Goal: Information Seeking & Learning: Learn about a topic

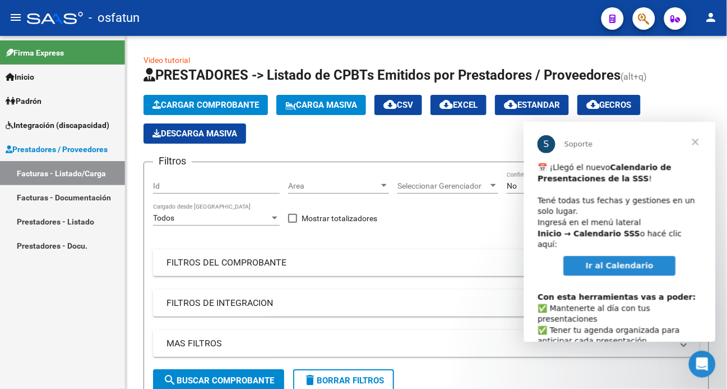
click at [47, 103] on link "Padrón" at bounding box center [62, 101] width 125 height 24
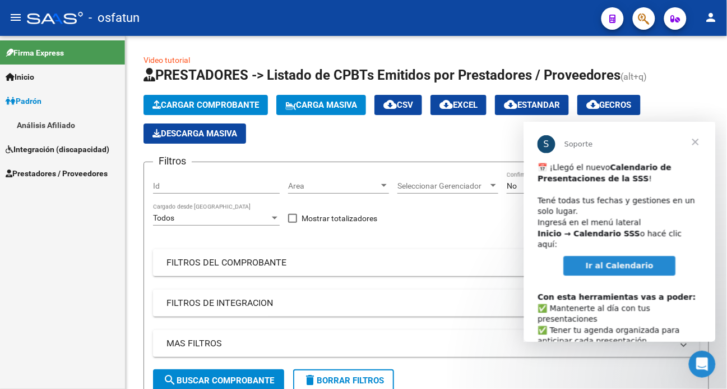
click at [27, 125] on link "Análisis Afiliado" at bounding box center [62, 125] width 125 height 24
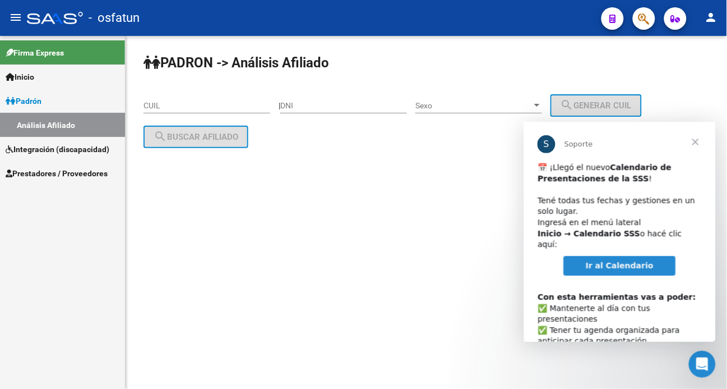
click at [692, 140] on span "Cerrar" at bounding box center [695, 141] width 40 height 40
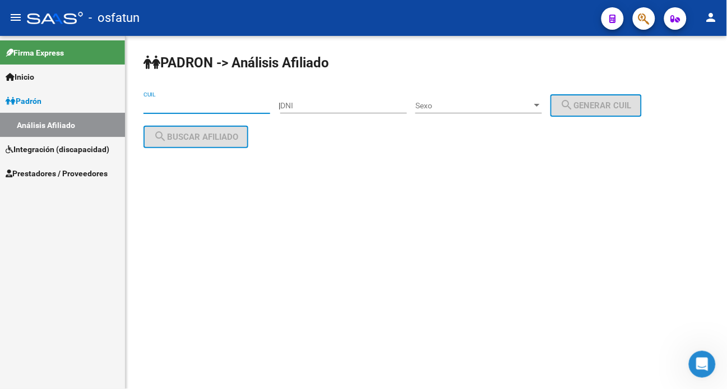
paste input "23-13975417-4"
type input "23-13975417-4"
click at [223, 141] on span "search Buscar afiliado" at bounding box center [196, 137] width 85 height 10
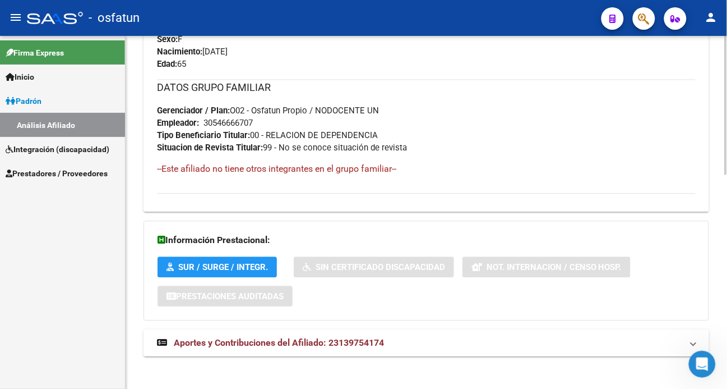
scroll to position [546, 0]
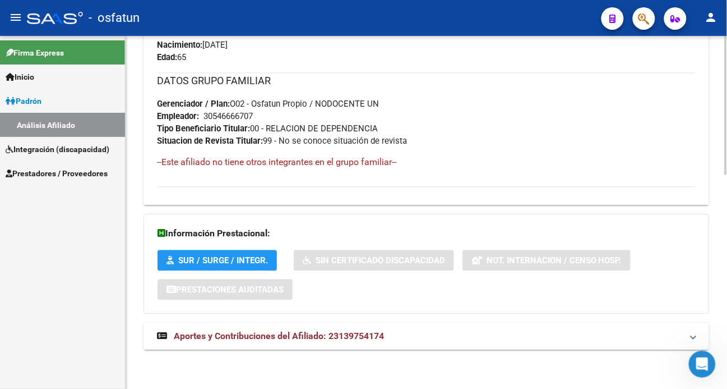
click at [269, 337] on span "Aportes y Contribuciones del Afiliado: 23139754174" at bounding box center [279, 335] width 210 height 11
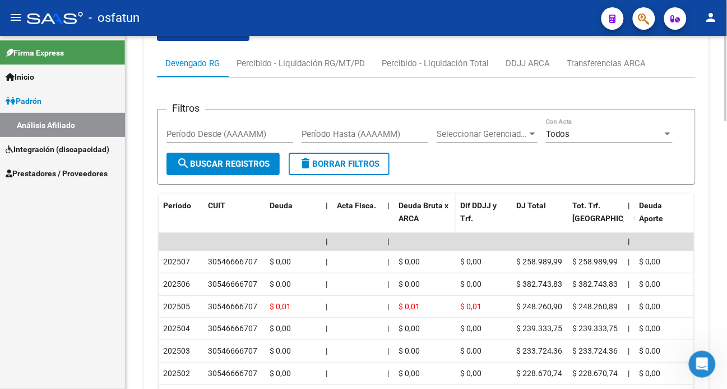
scroll to position [920, 0]
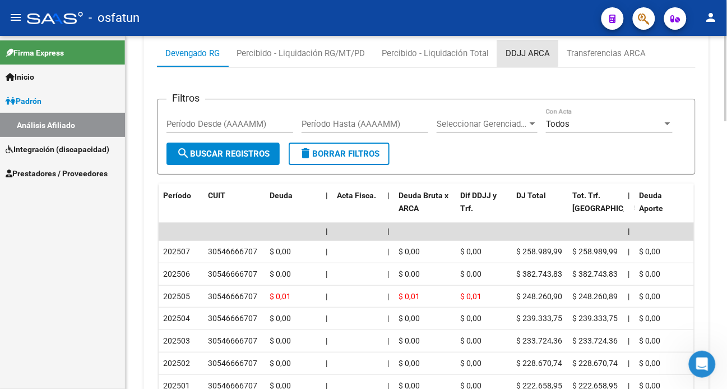
click at [516, 49] on div "DDJJ ARCA" at bounding box center [528, 53] width 44 height 12
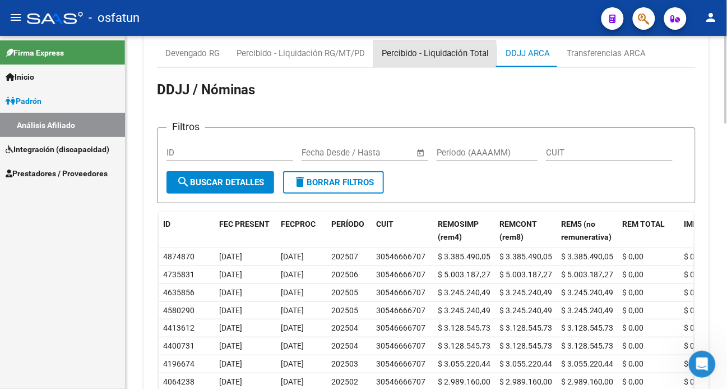
click at [422, 57] on div "Percibido - Liquidación Total" at bounding box center [435, 53] width 107 height 12
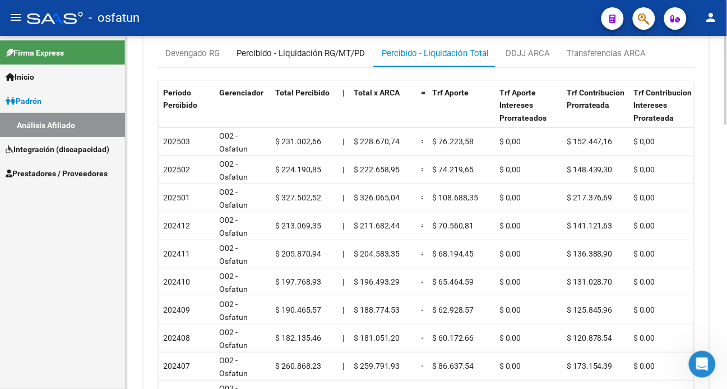
click at [312, 54] on div "Percibido - Liquidación RG/MT/PD" at bounding box center [301, 53] width 128 height 12
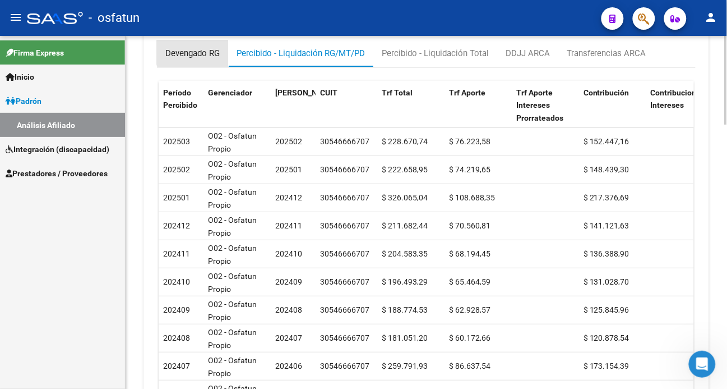
click at [200, 53] on div "Devengado RG" at bounding box center [192, 53] width 54 height 12
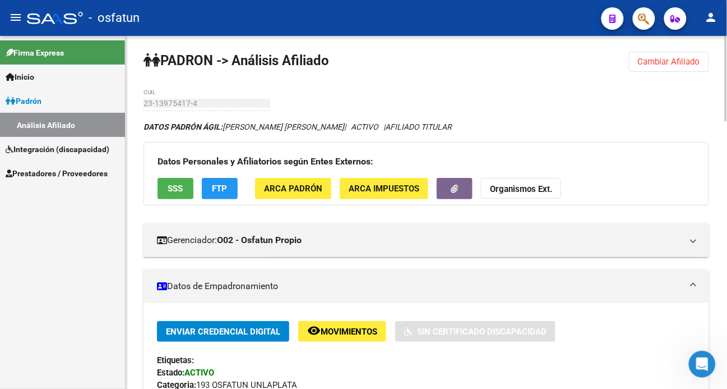
scroll to position [0, 0]
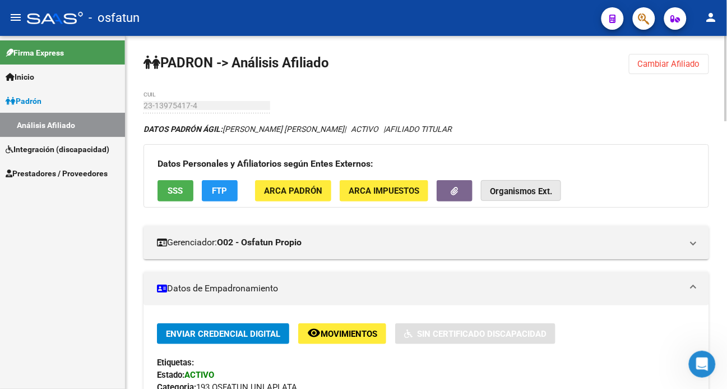
click at [509, 195] on strong "Organismos Ext." at bounding box center [521, 192] width 62 height 10
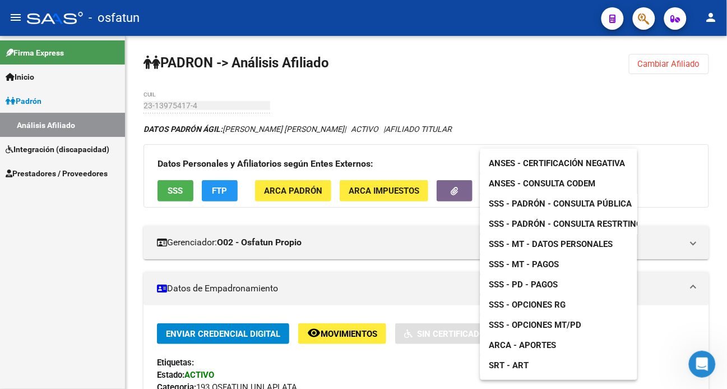
click at [563, 202] on span "SSS - Padrón - Consulta Pública" at bounding box center [561, 204] width 143 height 10
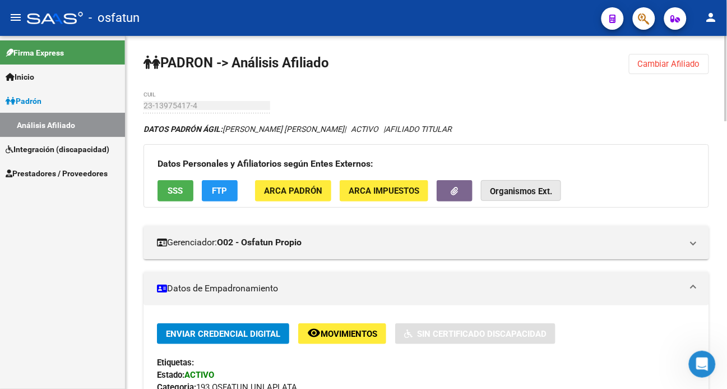
click at [547, 192] on strong "Organismos Ext." at bounding box center [521, 192] width 62 height 10
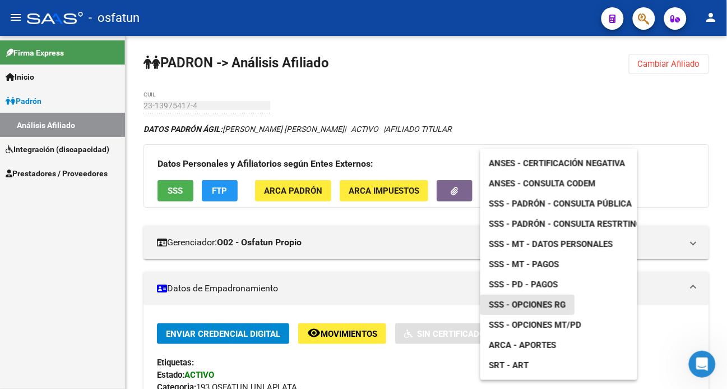
click at [537, 304] on span "SSS - Opciones RG" at bounding box center [528, 305] width 77 height 10
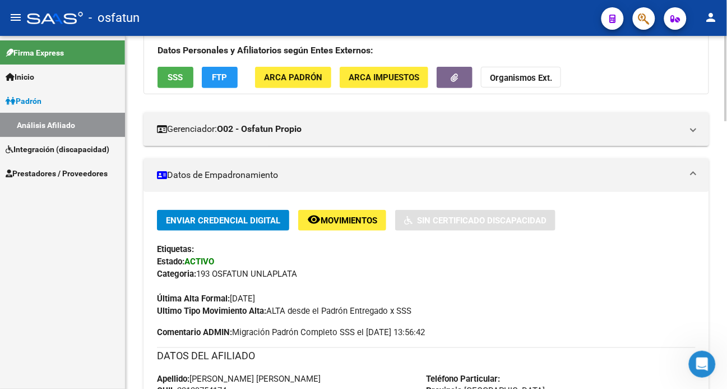
scroll to position [249, 0]
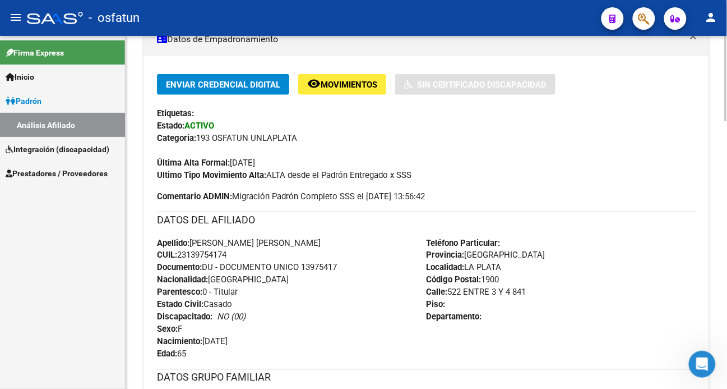
click at [323, 264] on span "Documento: DU - DOCUMENTO UNICO 13975417" at bounding box center [247, 267] width 180 height 10
copy span "13975417"
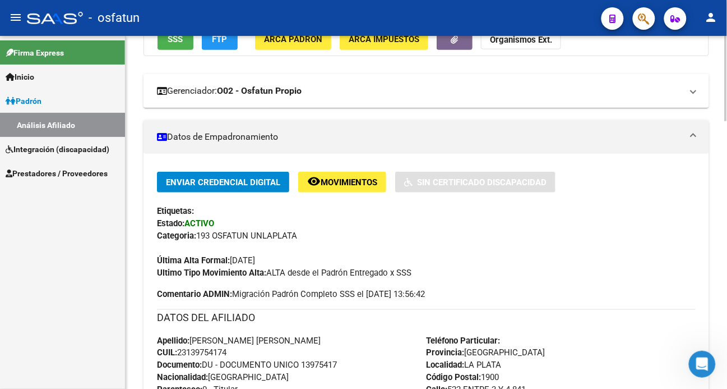
scroll to position [0, 0]
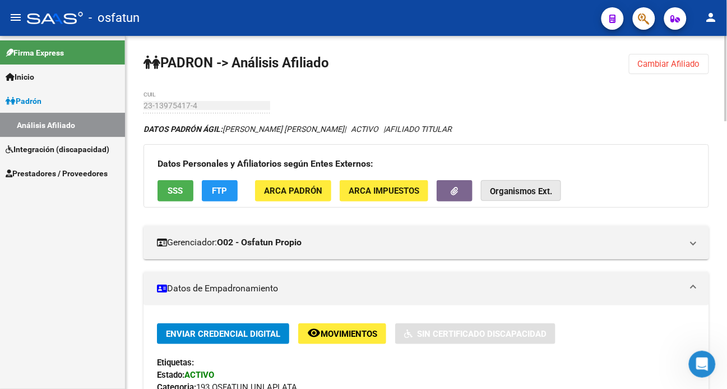
click at [514, 188] on strong "Organismos Ext." at bounding box center [521, 192] width 62 height 10
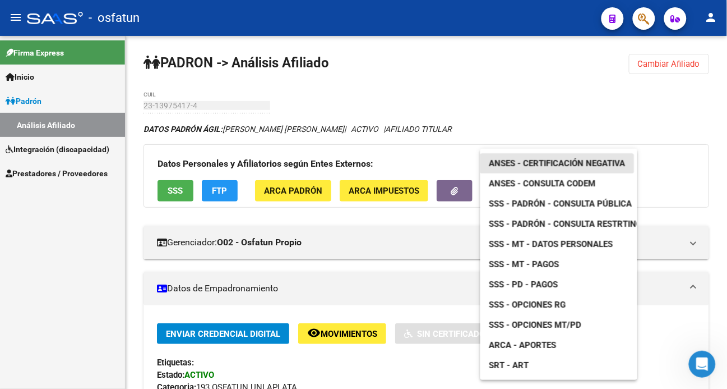
click at [547, 159] on span "ANSES - Certificación Negativa" at bounding box center [558, 163] width 136 height 10
